Goal: Task Accomplishment & Management: Manage account settings

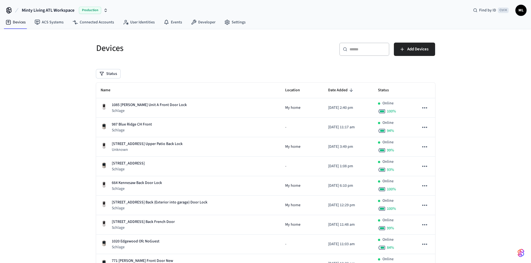
click at [376, 51] on input "text" at bounding box center [368, 50] width 36 height 6
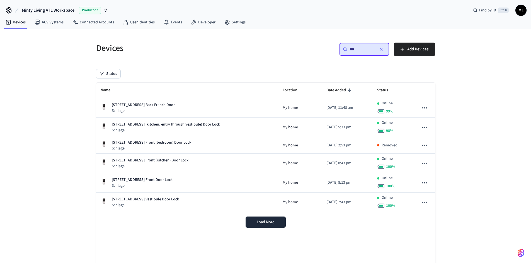
type input "***"
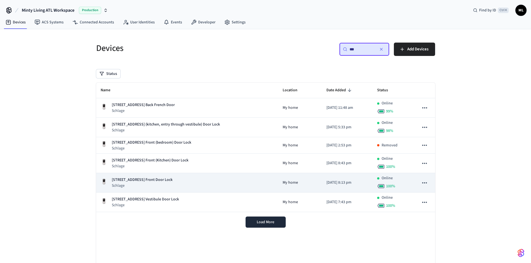
click at [191, 184] on div "[STREET_ADDRESS] Front Door Lock Schlage" at bounding box center [187, 182] width 173 height 11
click at [206, 181] on div "[STREET_ADDRESS] Front Door Lock Schlage" at bounding box center [187, 182] width 173 height 11
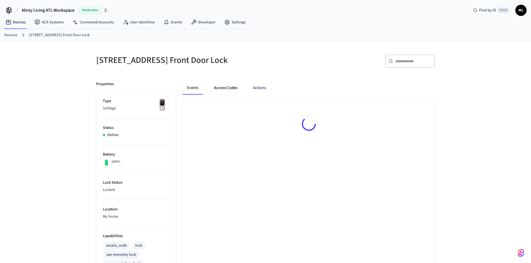
click at [222, 85] on button "Access Codes" at bounding box center [226, 87] width 32 height 13
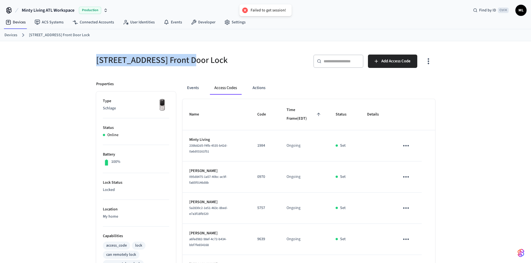
drag, startPoint x: 97, startPoint y: 59, endPoint x: 190, endPoint y: 58, distance: 93.1
click at [190, 58] on h5 "[STREET_ADDRESS] Front Door Lock" at bounding box center [179, 60] width 166 height 11
copy h5 "[STREET_ADDRESS]"
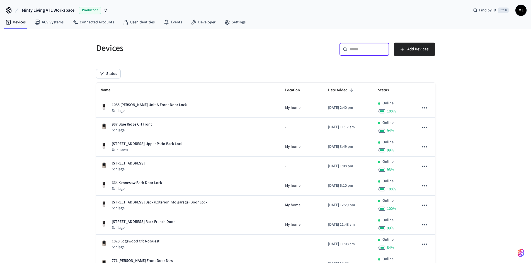
click at [364, 49] on input "text" at bounding box center [368, 50] width 36 height 6
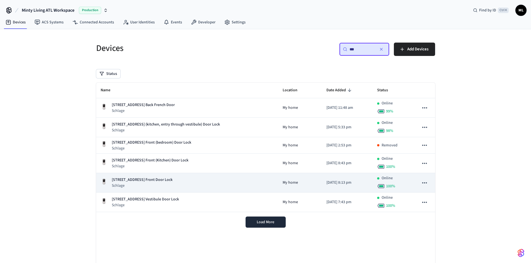
type input "***"
click at [186, 183] on div "[STREET_ADDRESS] Front Door Lock Schlage" at bounding box center [187, 182] width 173 height 11
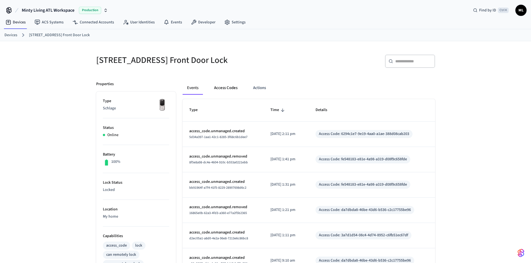
click at [225, 83] on button "Access Codes" at bounding box center [226, 87] width 32 height 13
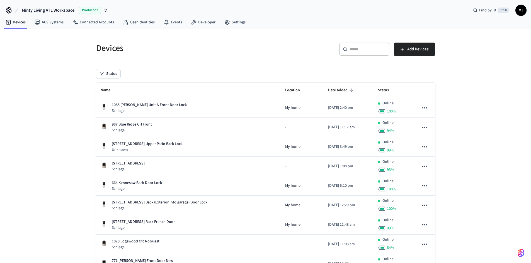
click at [357, 48] on input "text" at bounding box center [368, 50] width 36 height 6
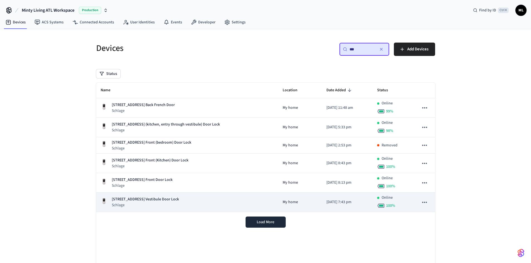
type input "***"
click at [167, 204] on p "Schlage" at bounding box center [145, 206] width 67 height 6
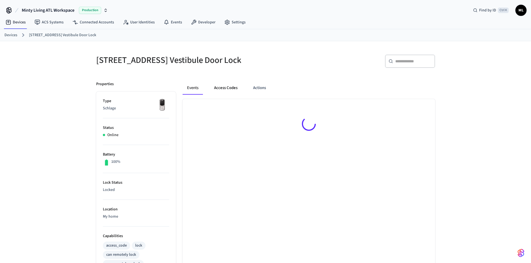
click at [227, 94] on button "Access Codes" at bounding box center [226, 87] width 32 height 13
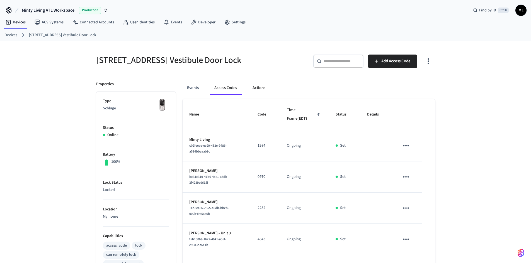
click at [260, 93] on button "Actions" at bounding box center [259, 87] width 22 height 13
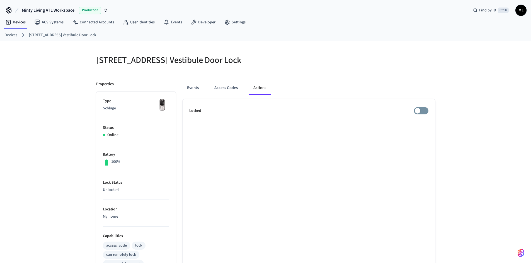
click at [312, 127] on ul "Locked" at bounding box center [309, 248] width 253 height 299
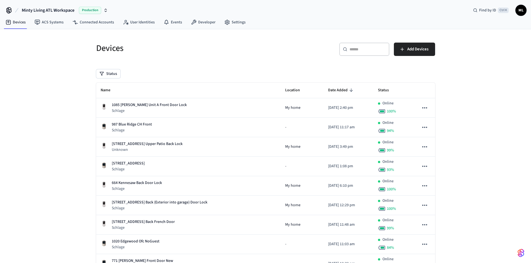
click at [365, 53] on div "​ ​" at bounding box center [364, 49] width 50 height 13
click at [363, 47] on input "text" at bounding box center [368, 50] width 36 height 6
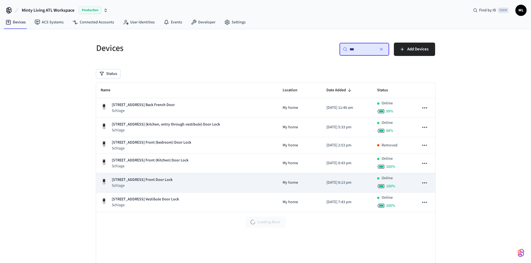
type input "***"
click at [187, 181] on div "[STREET_ADDRESS] Front Door Lock Schlage" at bounding box center [187, 182] width 173 height 11
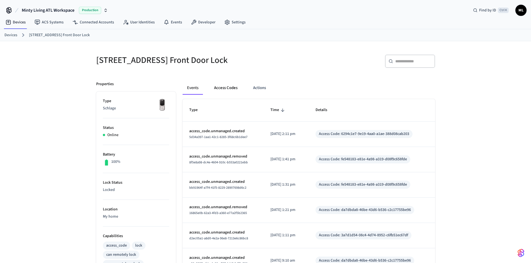
click at [223, 89] on button "Access Codes" at bounding box center [226, 87] width 32 height 13
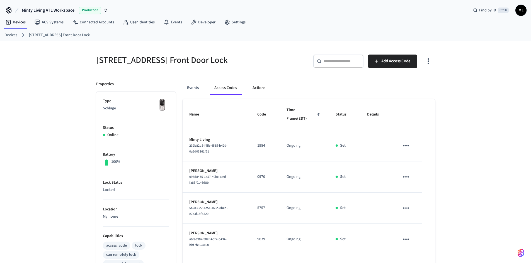
click at [263, 87] on button "Actions" at bounding box center [259, 87] width 22 height 13
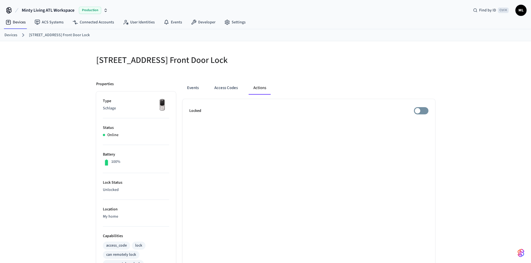
click at [282, 180] on ul "Locked" at bounding box center [309, 248] width 253 height 299
click at [224, 94] on button "Access Codes" at bounding box center [226, 87] width 32 height 13
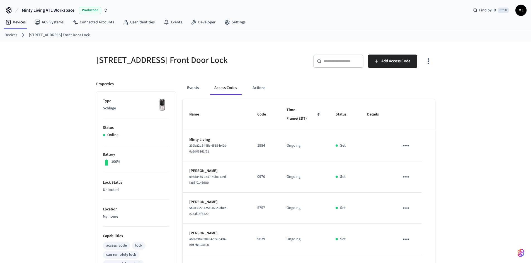
click at [330, 51] on div "​ ​ Add Access Code" at bounding box center [348, 60] width 173 height 25
click at [327, 64] on input "text" at bounding box center [342, 62] width 36 height 6
click at [327, 63] on input "text" at bounding box center [342, 62] width 36 height 6
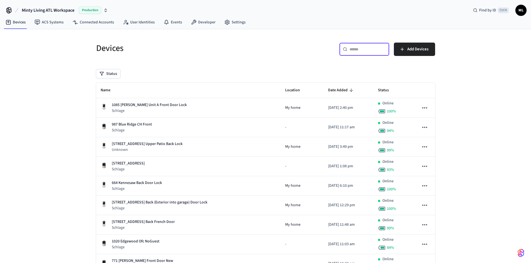
click at [354, 52] on input "text" at bounding box center [368, 50] width 36 height 6
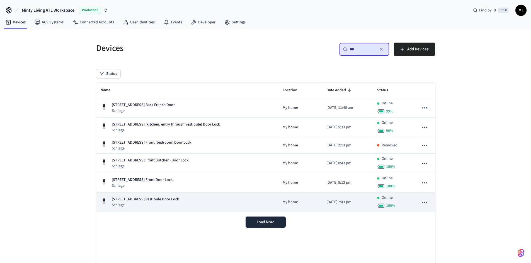
type input "***"
click at [169, 201] on p "[STREET_ADDRESS] Vestibule Door Lock" at bounding box center [145, 200] width 67 height 6
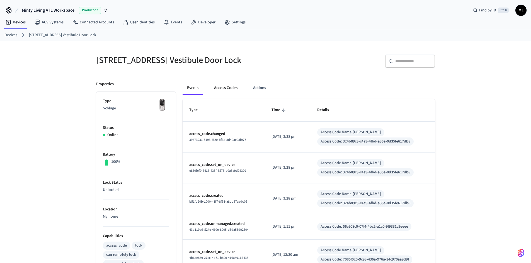
click at [225, 88] on button "Access Codes" at bounding box center [226, 87] width 32 height 13
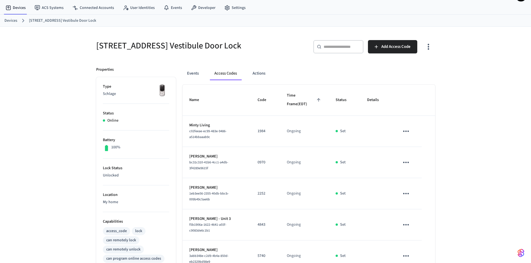
scroll to position [28, 0]
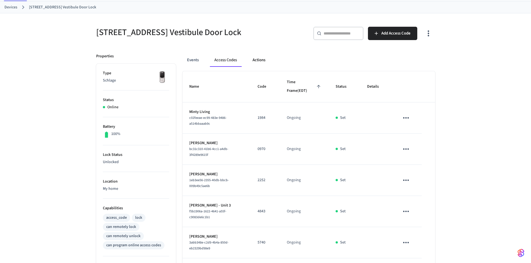
click at [264, 65] on button "Actions" at bounding box center [259, 60] width 22 height 13
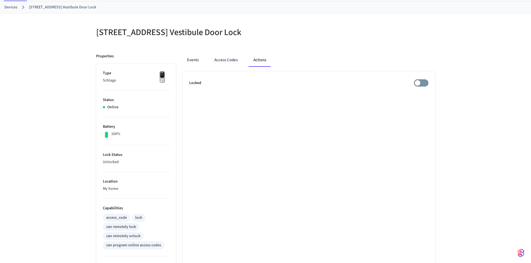
drag, startPoint x: 260, startPoint y: 62, endPoint x: 257, endPoint y: 62, distance: 3.3
click at [257, 62] on button "Actions" at bounding box center [260, 60] width 22 height 13
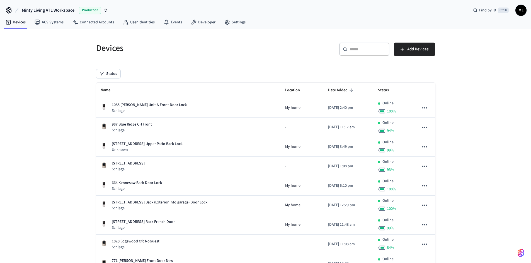
click at [341, 47] on div "​ ​" at bounding box center [364, 49] width 50 height 13
click at [348, 48] on div "​ ​" at bounding box center [364, 49] width 50 height 13
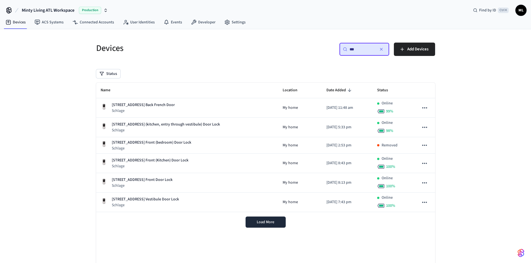
type input "***"
click at [202, 59] on div "Devices" at bounding box center [175, 48] width 173 height 25
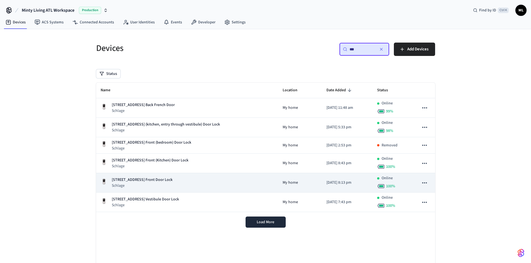
click at [173, 181] on p "[STREET_ADDRESS] Front Door Lock" at bounding box center [142, 180] width 61 height 6
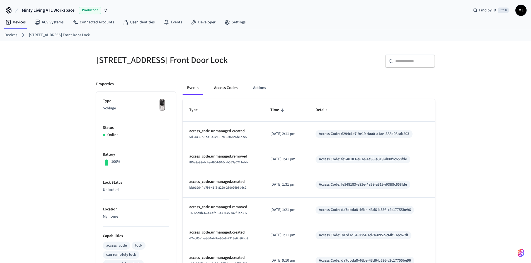
click at [236, 88] on button "Access Codes" at bounding box center [226, 87] width 32 height 13
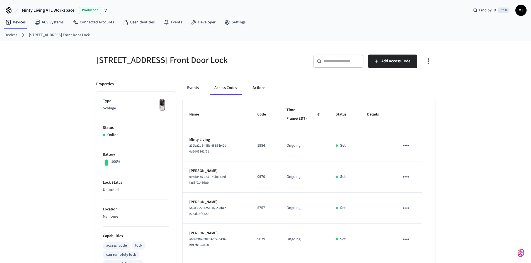
click at [257, 88] on button "Actions" at bounding box center [259, 87] width 22 height 13
